Goal: Transaction & Acquisition: Purchase product/service

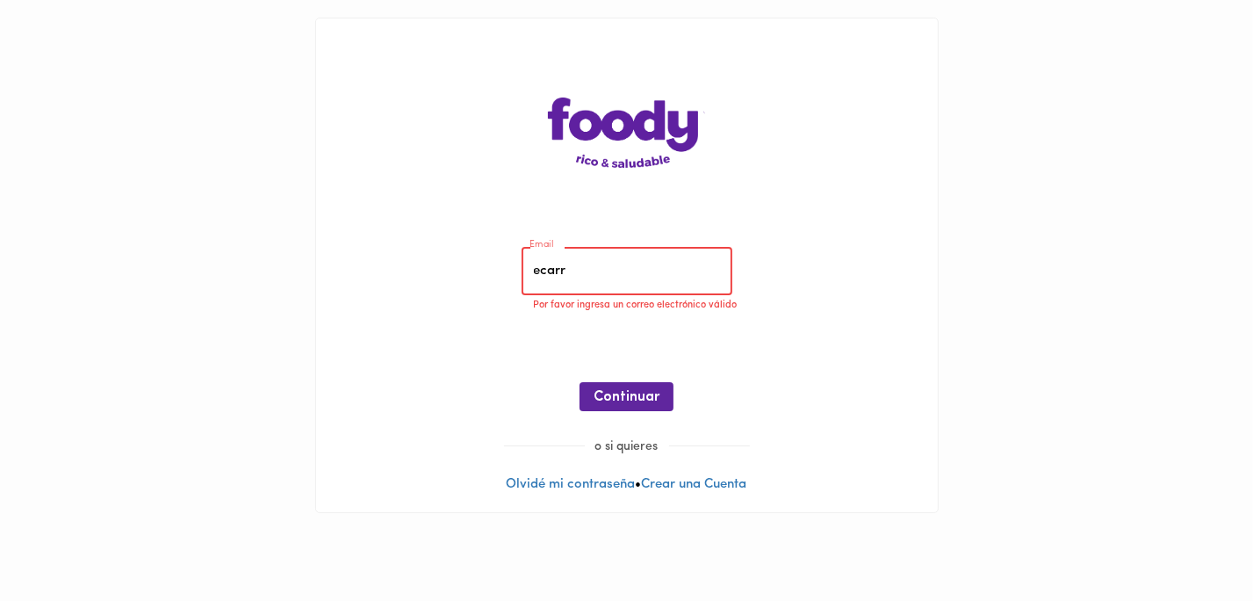
type input "[EMAIL_ADDRESS][DOMAIN_NAME]"
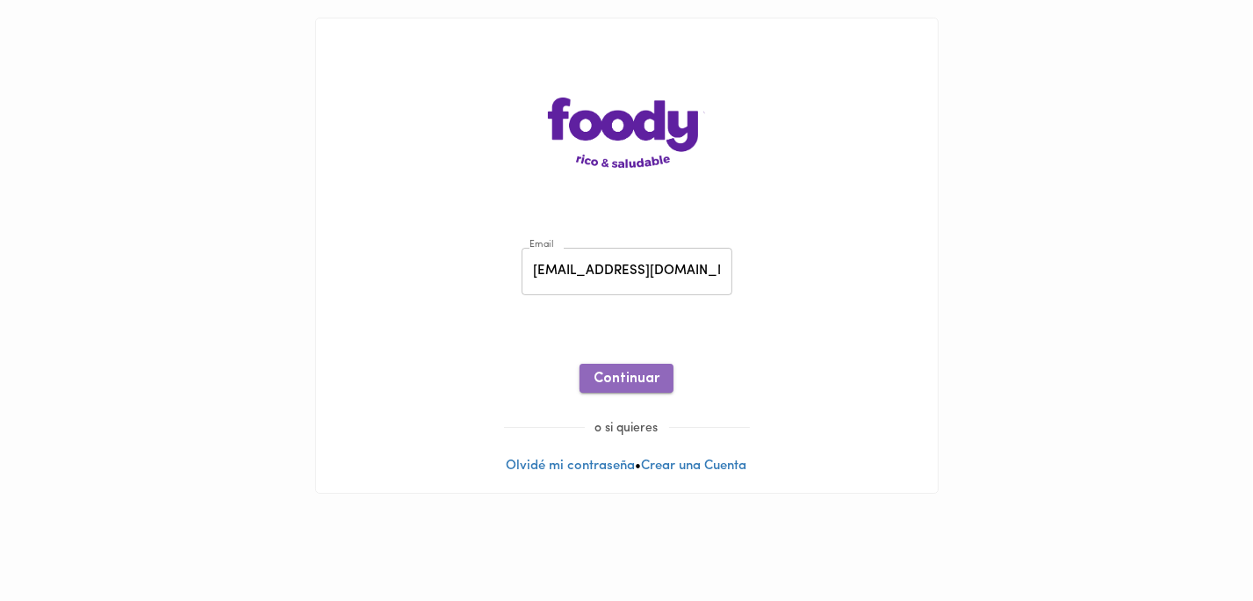
click at [636, 384] on span "Continuar" at bounding box center [627, 379] width 66 height 17
click at [625, 382] on span "Ingresar" at bounding box center [626, 379] width 55 height 17
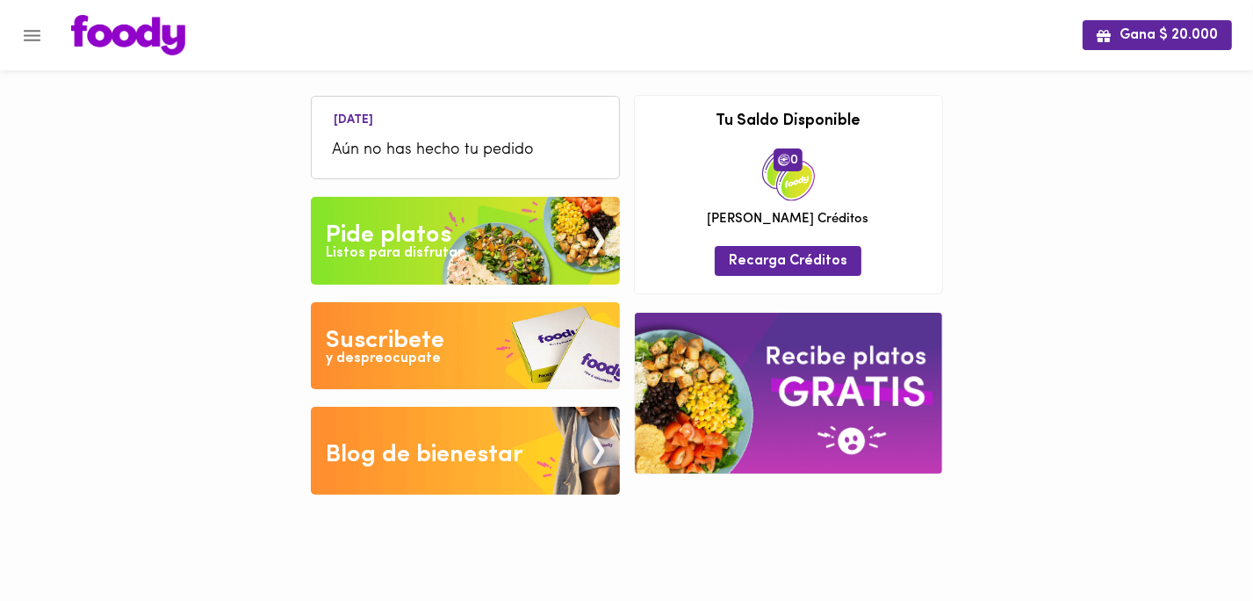
click at [432, 234] on div "Pide platos" at bounding box center [389, 235] width 126 height 35
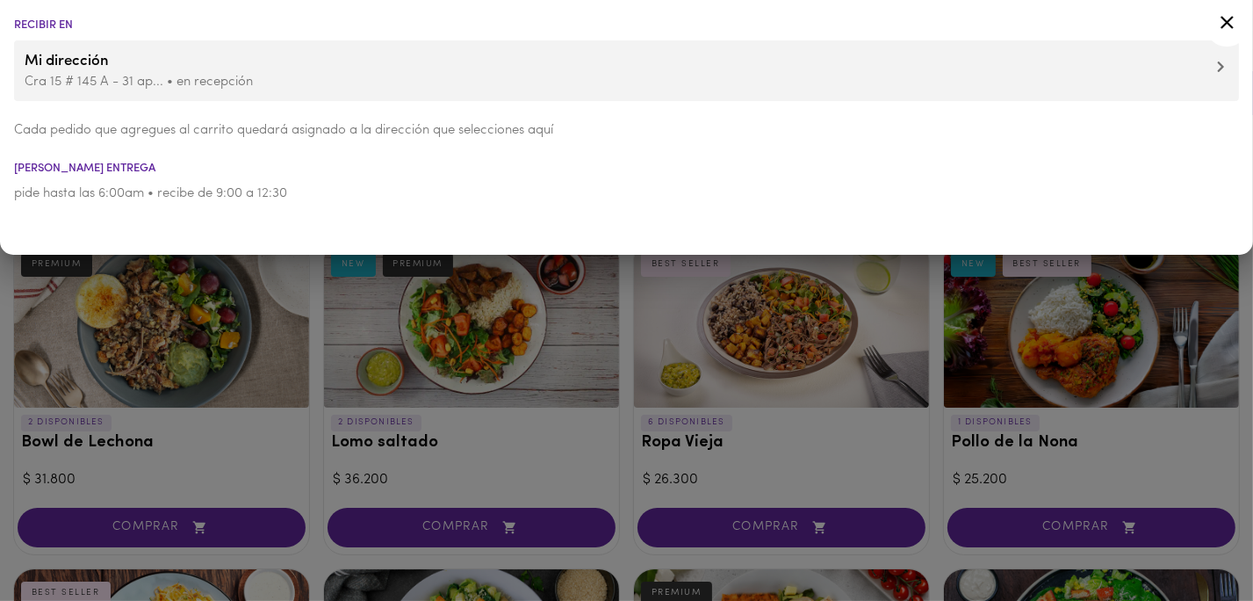
click at [1221, 26] on icon at bounding box center [1227, 22] width 22 height 22
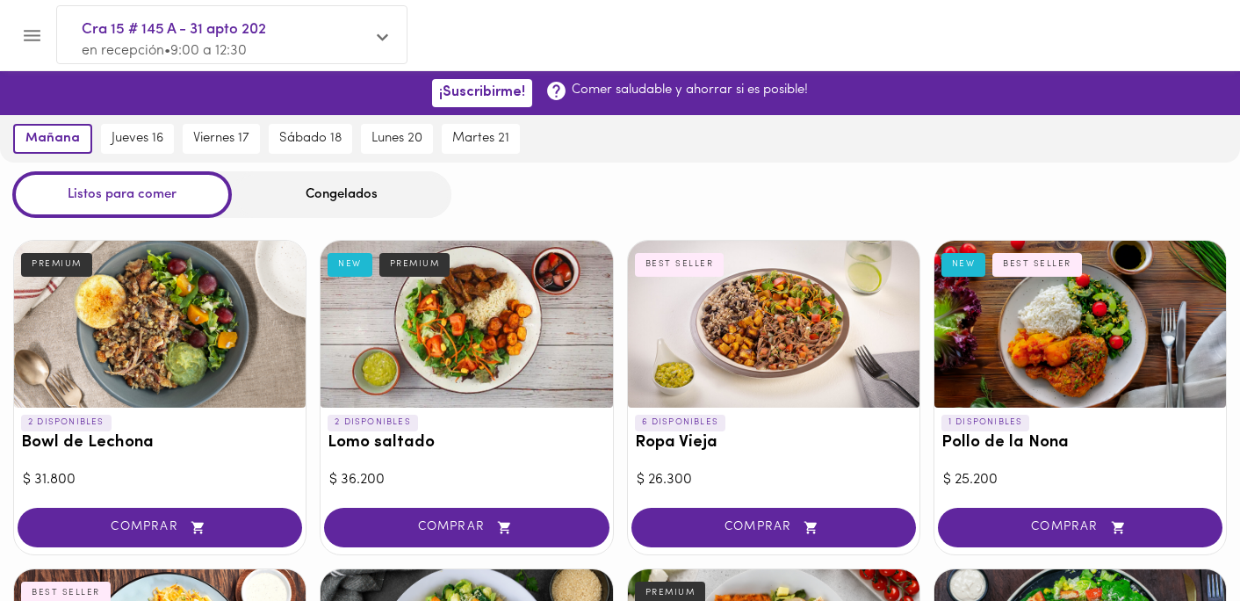
click at [25, 30] on icon "Menu" at bounding box center [32, 35] width 17 height 11
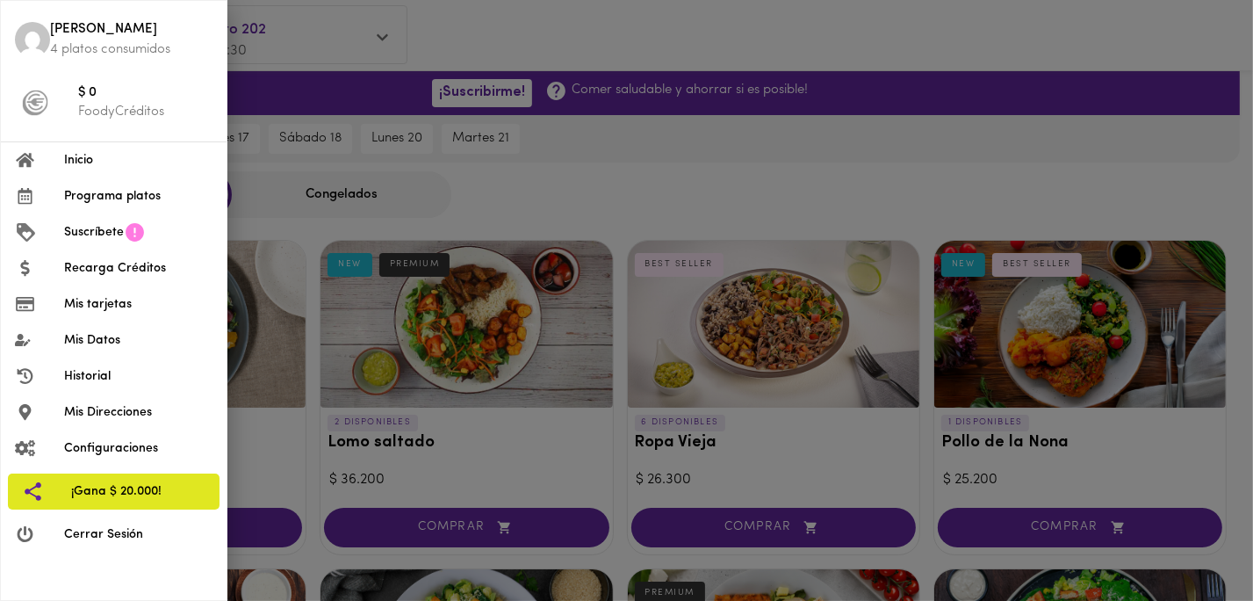
click at [111, 530] on span "Cerrar Sesión" at bounding box center [138, 534] width 148 height 18
